Goal: Task Accomplishment & Management: Use online tool/utility

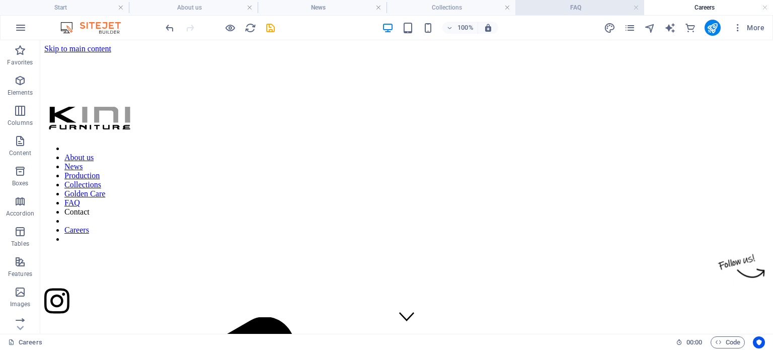
click at [588, 10] on h4 "FAQ" at bounding box center [579, 7] width 129 height 11
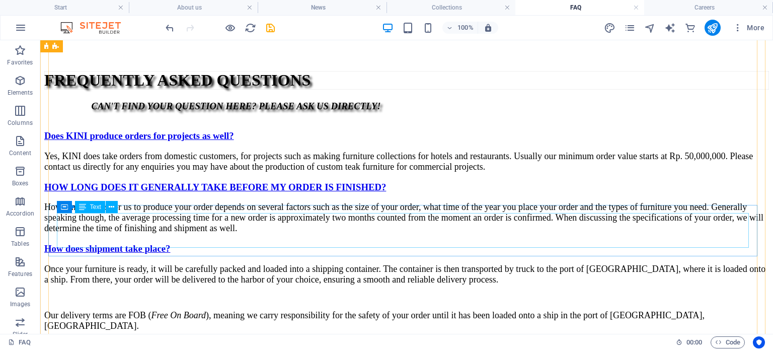
scroll to position [451, 0]
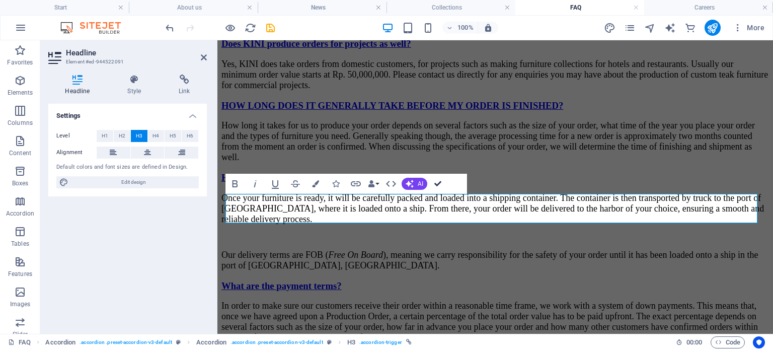
scroll to position [428, 0]
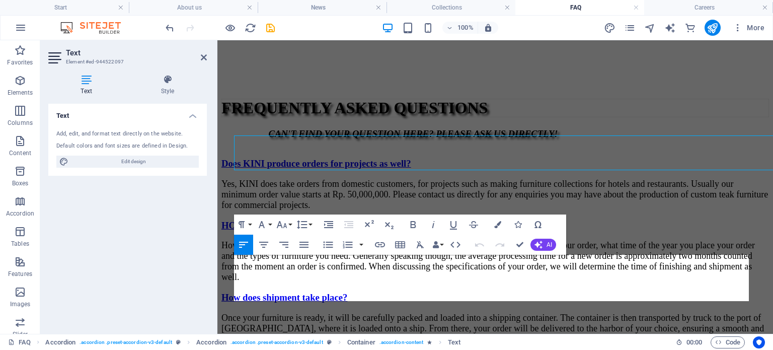
scroll to position [524, 0]
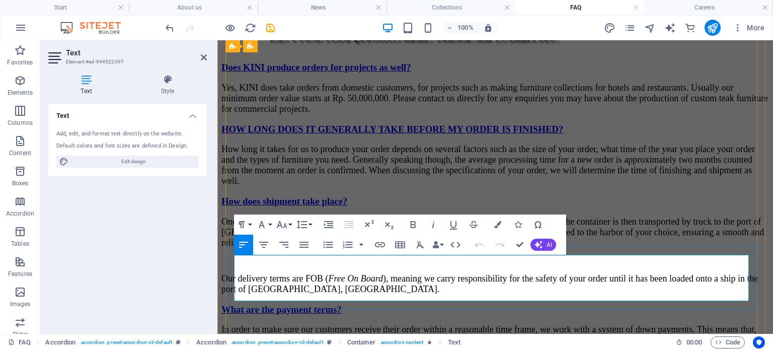
drag, startPoint x: 638, startPoint y: 294, endPoint x: 453, endPoint y: 293, distance: 184.6
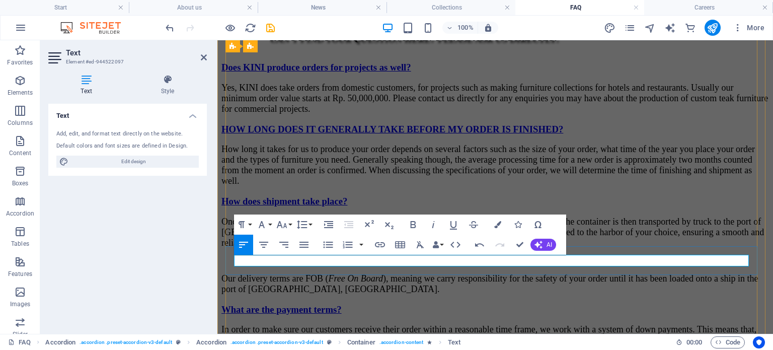
drag, startPoint x: 564, startPoint y: 260, endPoint x: 233, endPoint y: 264, distance: 331.0
click at [285, 223] on icon "button" at bounding box center [282, 224] width 11 height 7
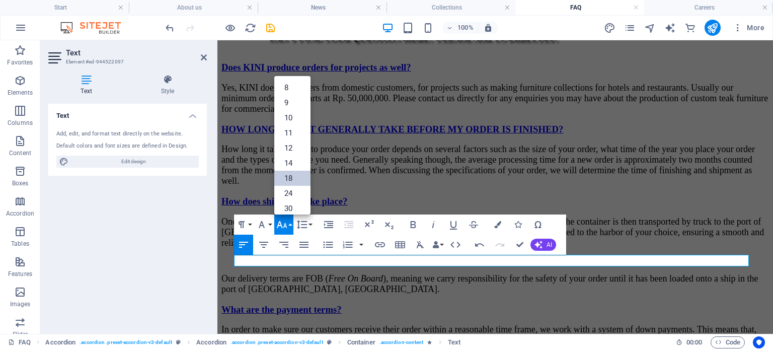
click at [296, 177] on link "18" at bounding box center [292, 178] width 36 height 15
